Goal: Register for event/course

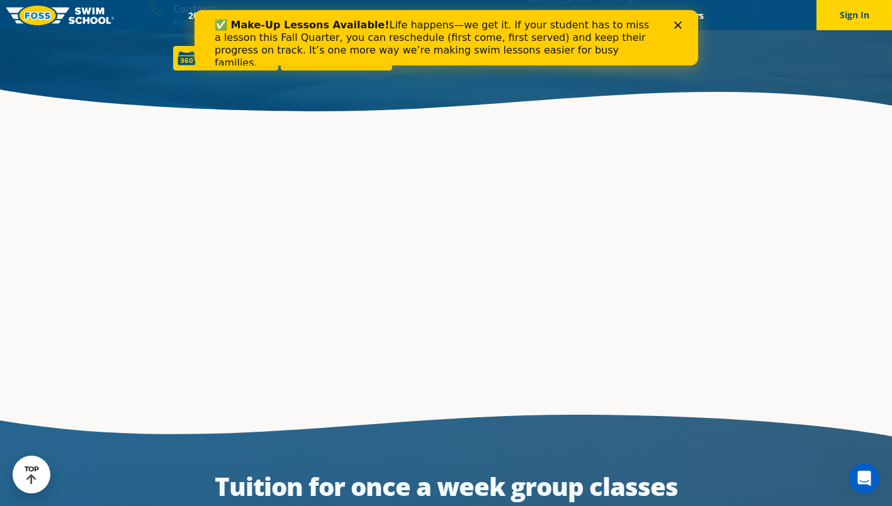
scroll to position [1934, 0]
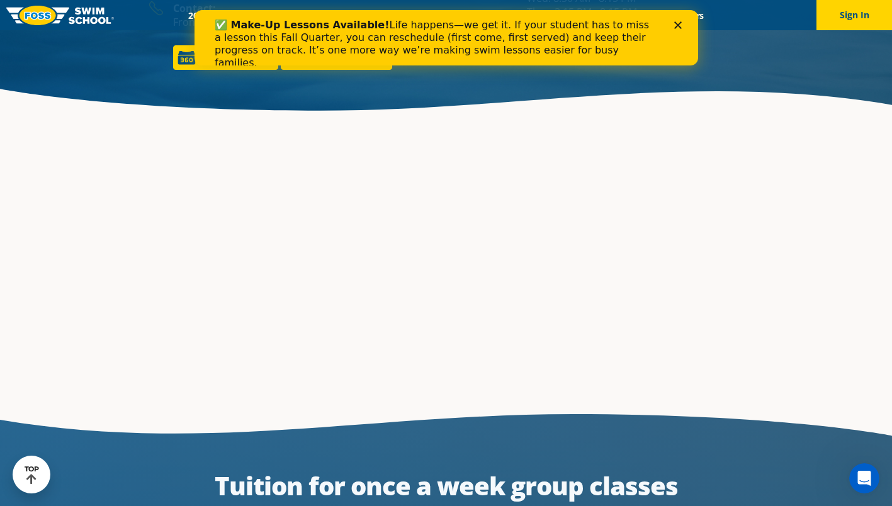
click at [682, 24] on div "Close" at bounding box center [679, 25] width 13 height 8
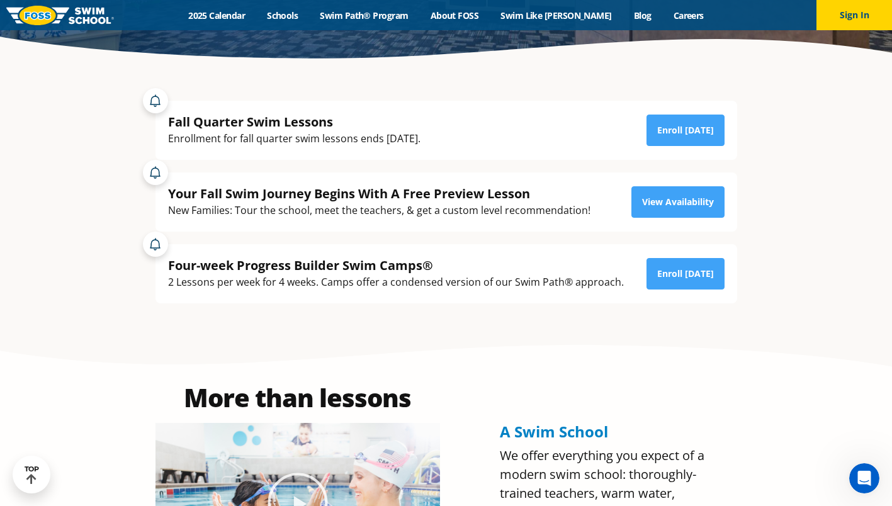
scroll to position [279, 0]
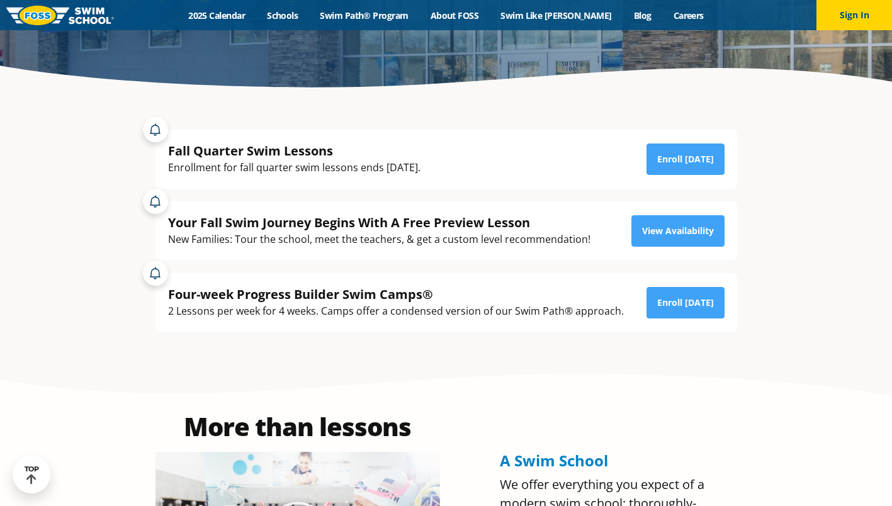
scroll to position [259, 0]
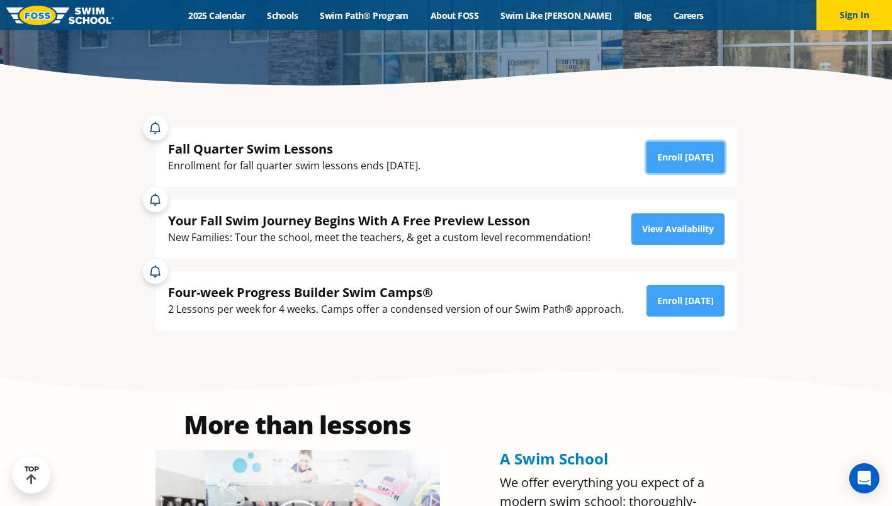
click at [673, 155] on link "Enroll [DATE]" at bounding box center [685, 157] width 78 height 31
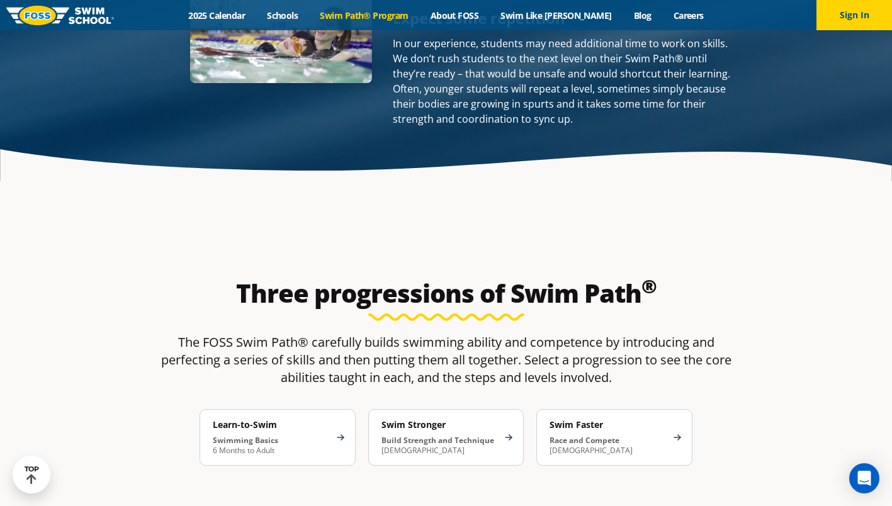
scroll to position [1781, 0]
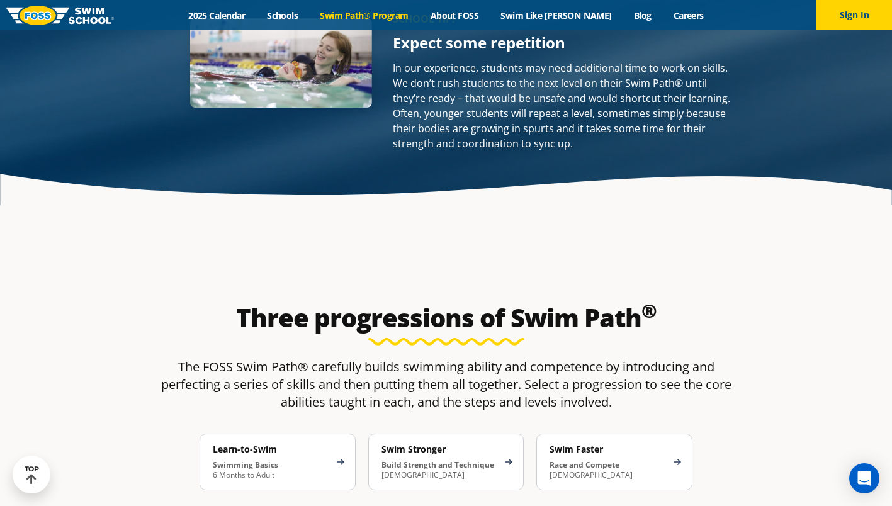
click at [269, 459] on strong "Swimming Basics" at bounding box center [245, 464] width 65 height 11
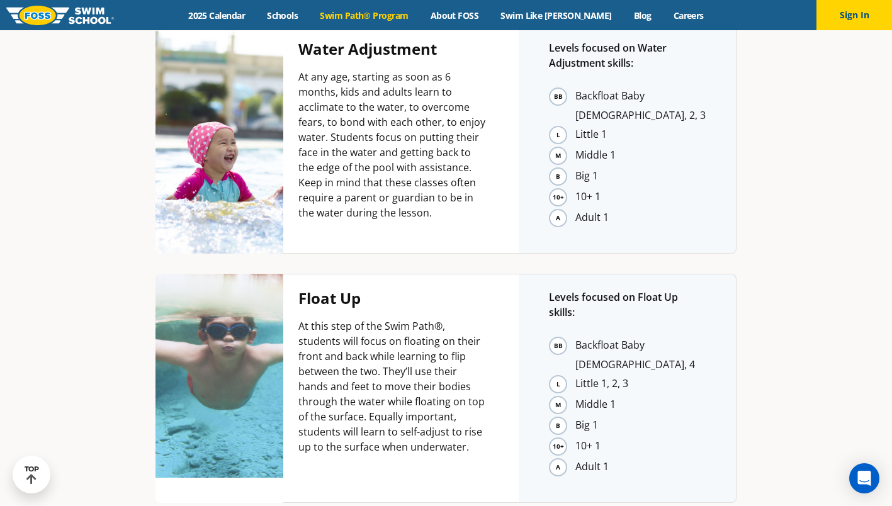
scroll to position [2271, 0]
